Goal: Navigation & Orientation: Find specific page/section

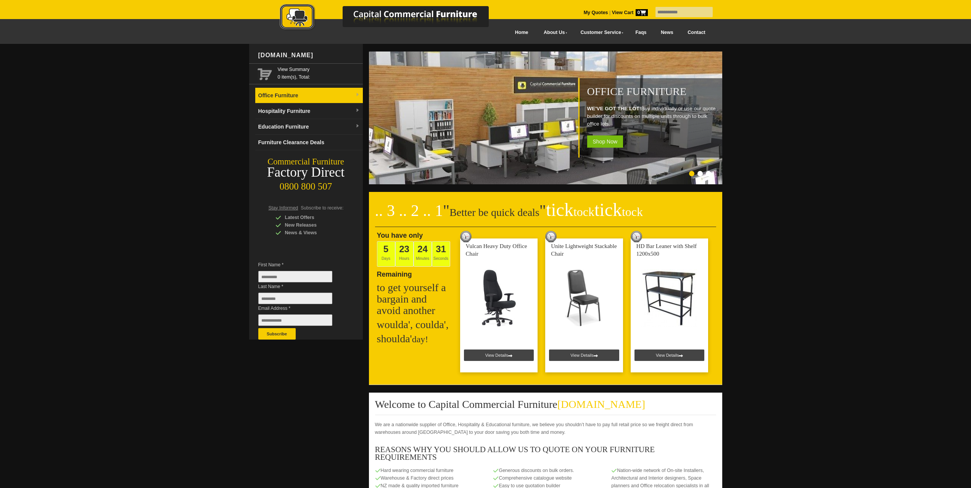
click at [320, 97] on link "Office Furniture" at bounding box center [309, 96] width 108 height 16
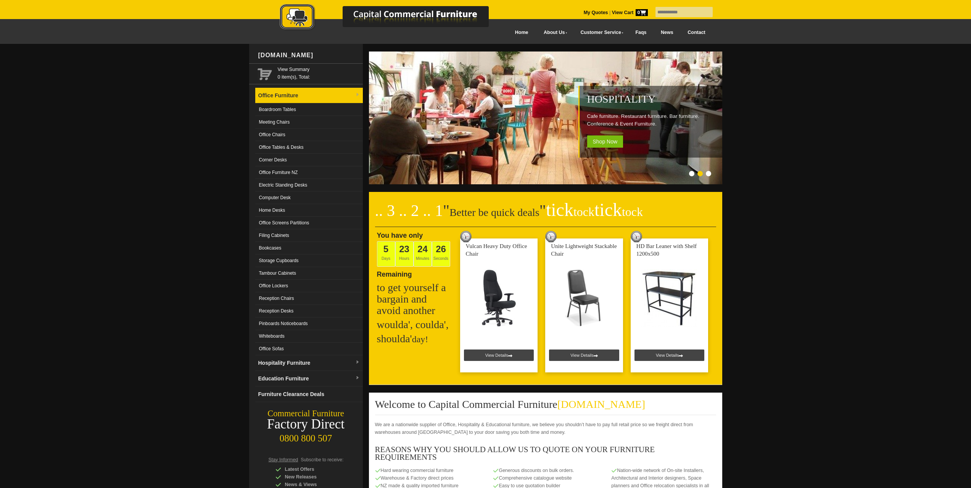
click at [286, 95] on link "Office Furniture" at bounding box center [309, 96] width 108 height 16
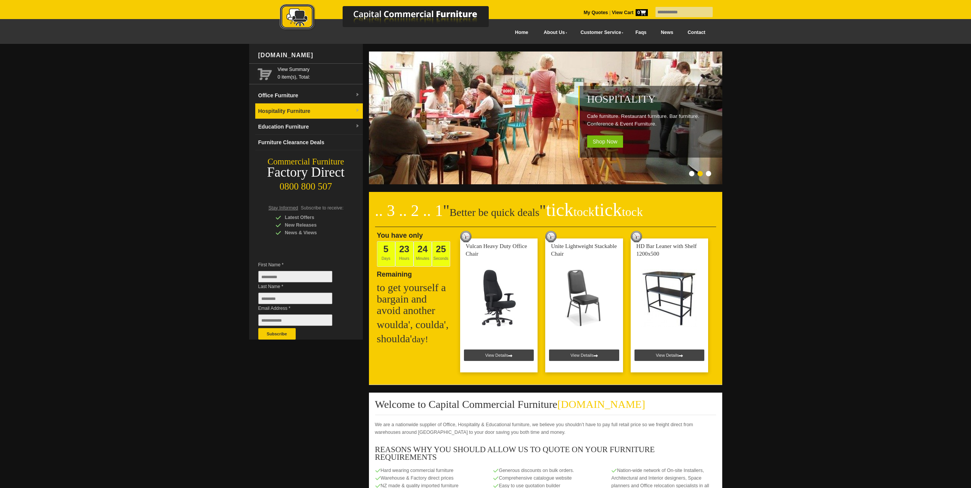
click at [338, 111] on link "Hospitality Furniture" at bounding box center [309, 111] width 108 height 16
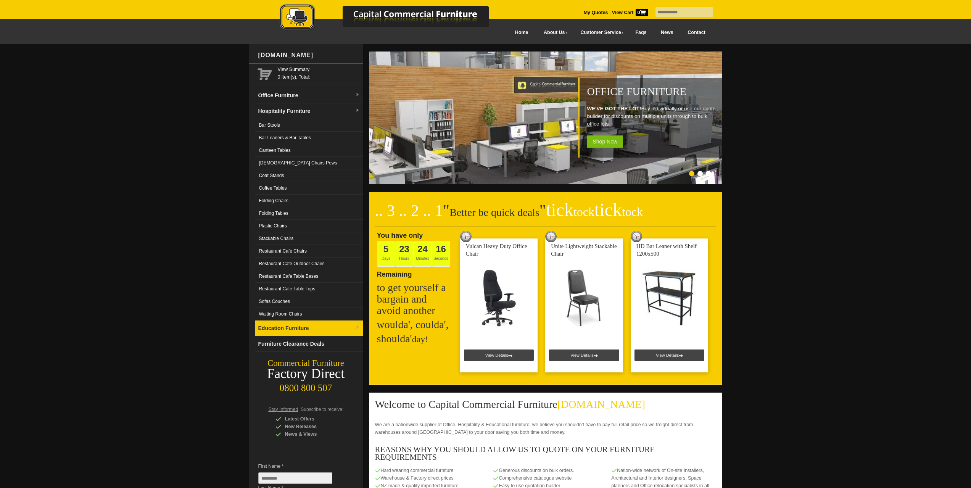
click at [321, 330] on link "Education Furniture" at bounding box center [309, 329] width 108 height 16
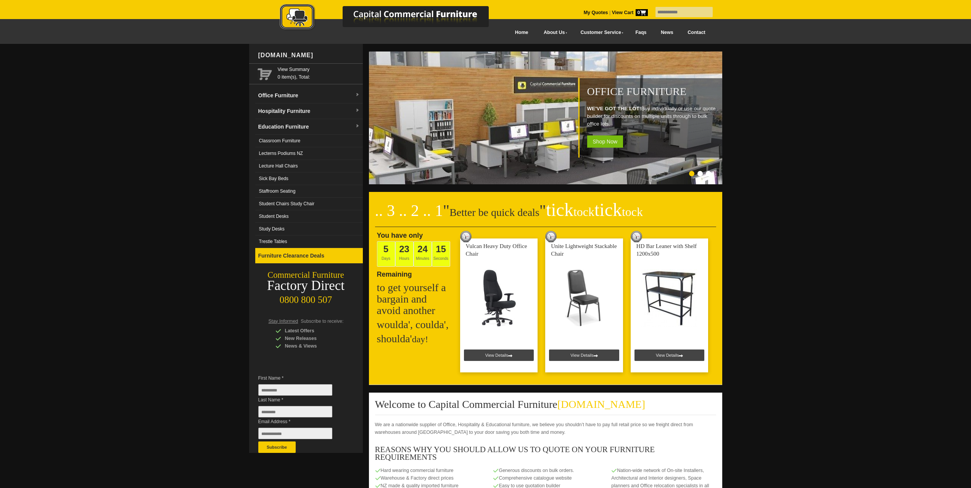
click at [303, 263] on link "Furniture Clearance Deals" at bounding box center [309, 256] width 108 height 16
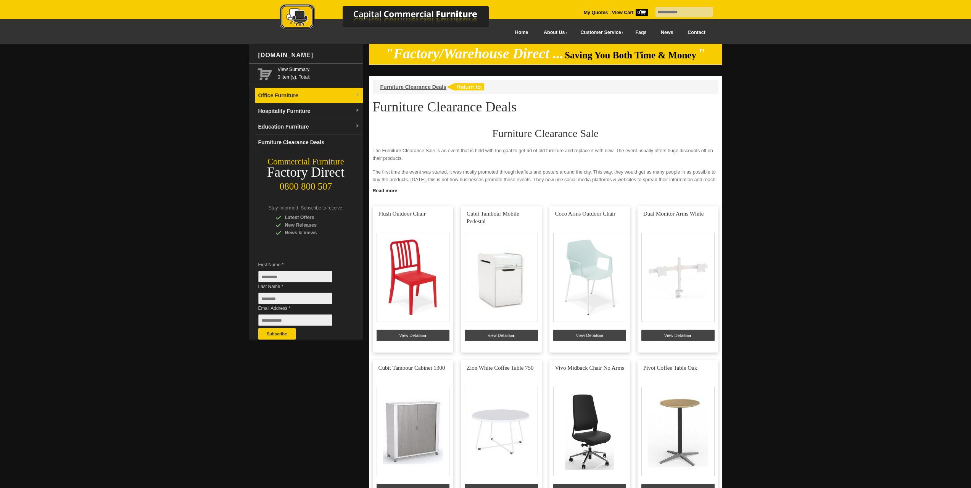
click at [320, 96] on link "Office Furniture" at bounding box center [309, 96] width 108 height 16
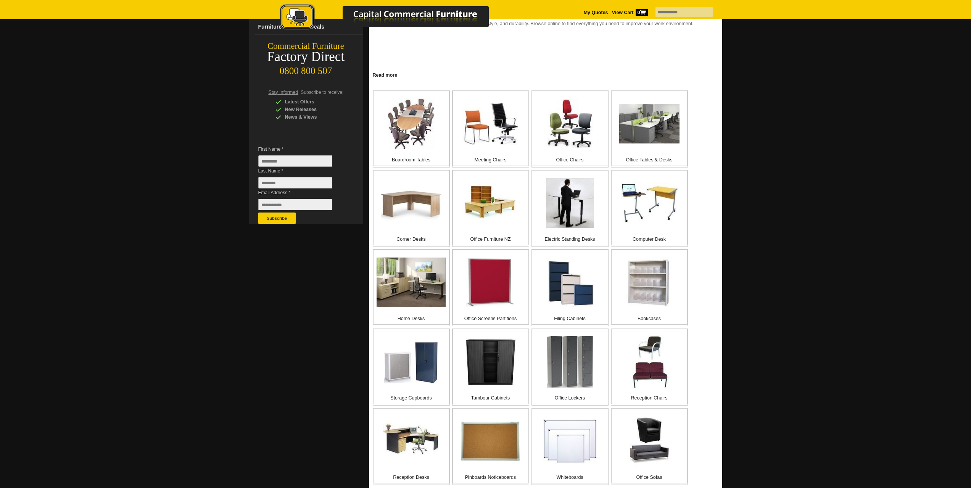
scroll to position [114, 0]
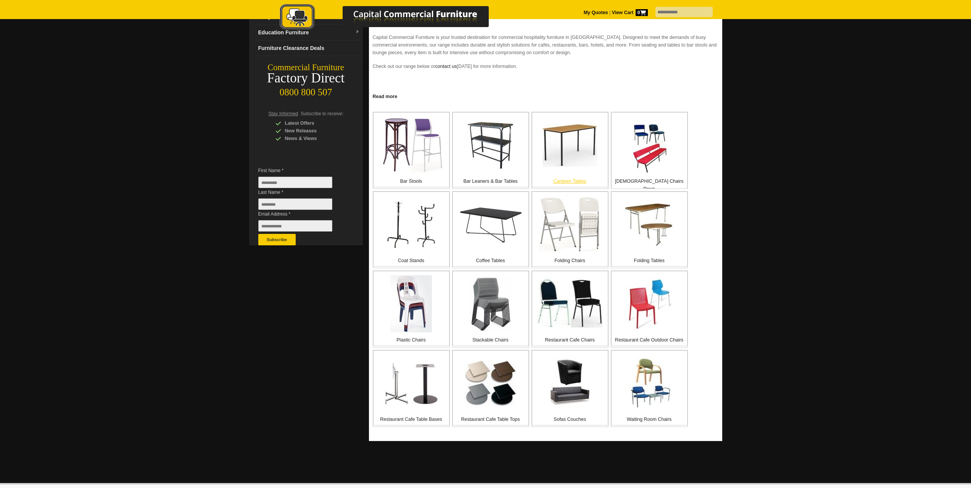
scroll to position [114, 0]
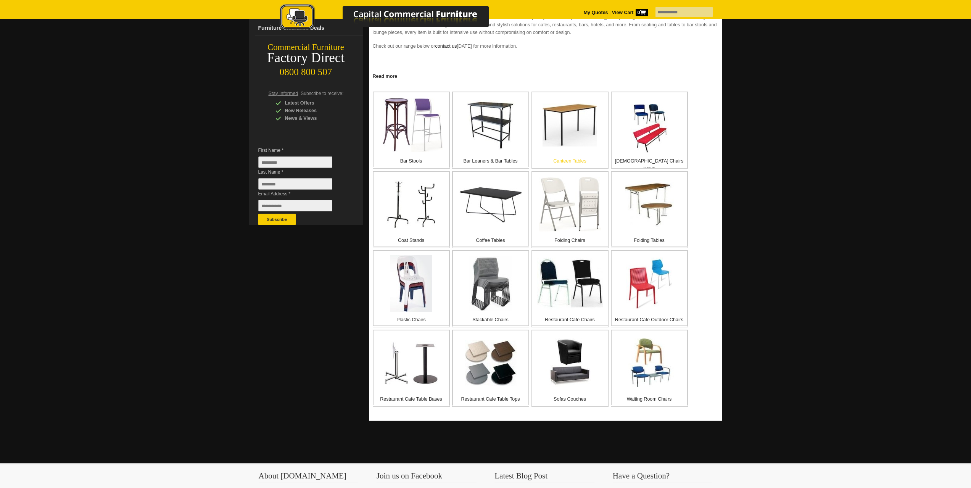
click at [561, 125] on img at bounding box center [570, 125] width 55 height 44
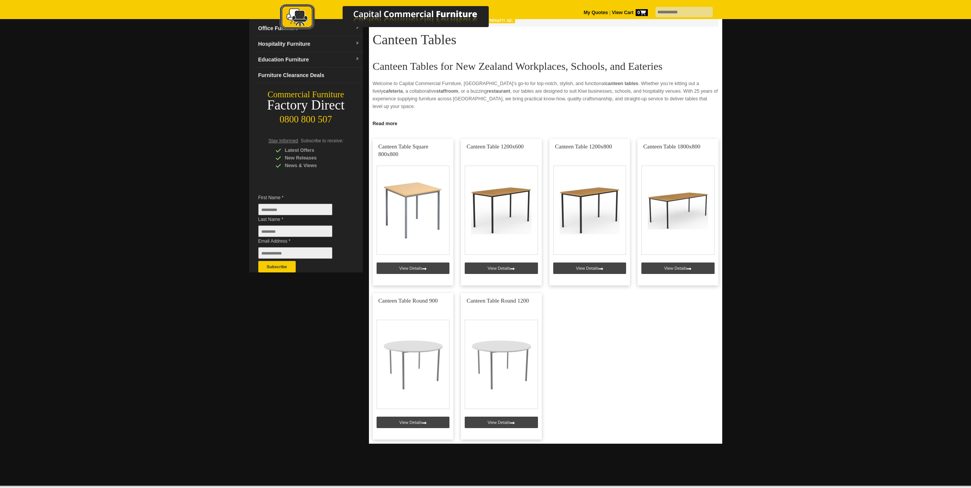
scroll to position [76, 0]
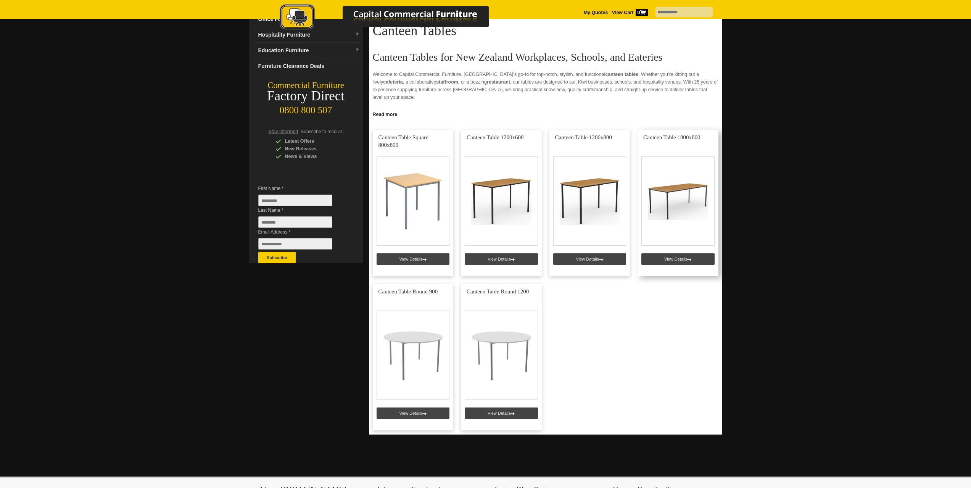
click at [687, 195] on link at bounding box center [678, 203] width 81 height 147
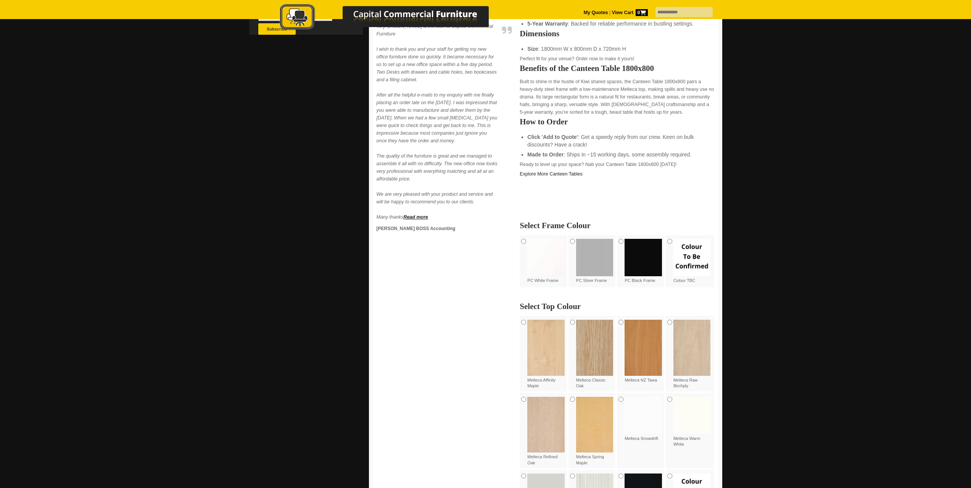
scroll to position [305, 0]
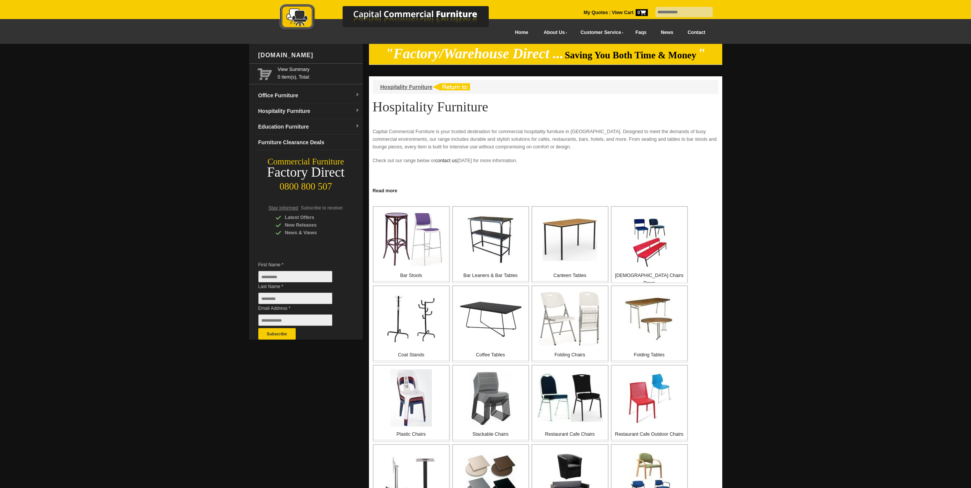
scroll to position [114, 0]
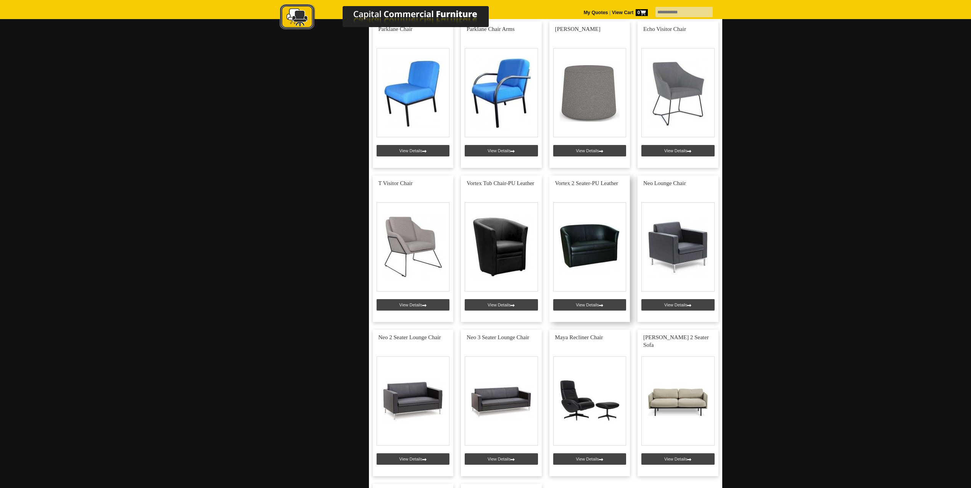
scroll to position [496, 0]
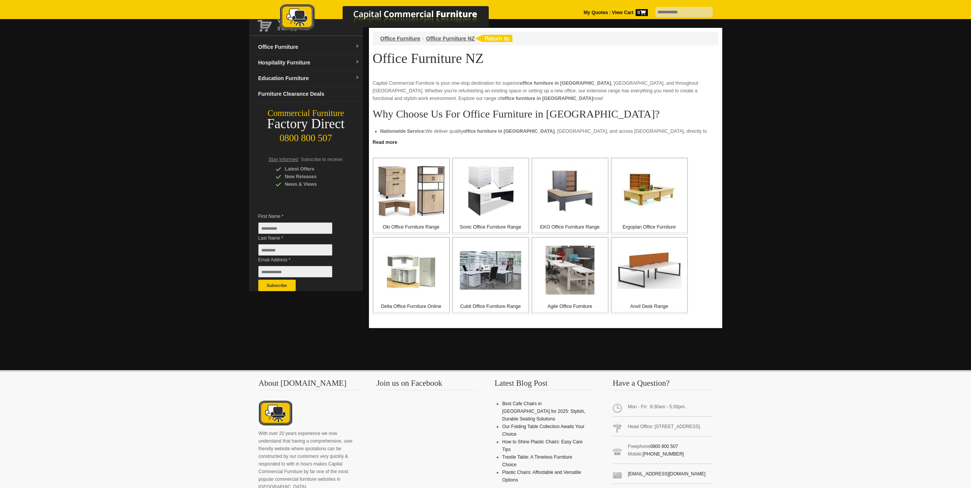
scroll to position [76, 0]
